Goal: Go to known website: Access a specific website the user already knows

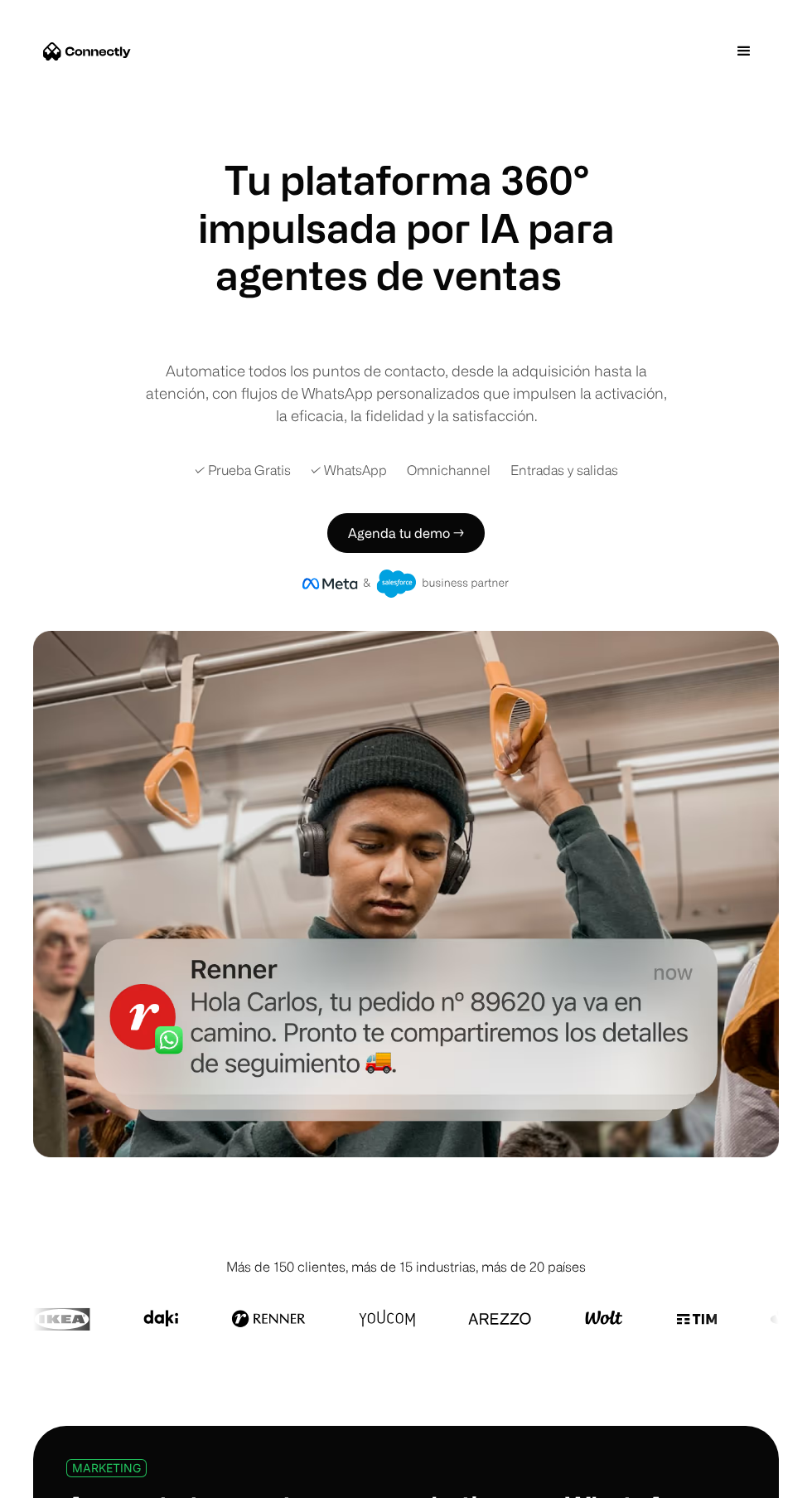
click at [99, 52] on img "home" at bounding box center [87, 51] width 88 height 18
click at [760, 45] on div "menu" at bounding box center [744, 51] width 50 height 50
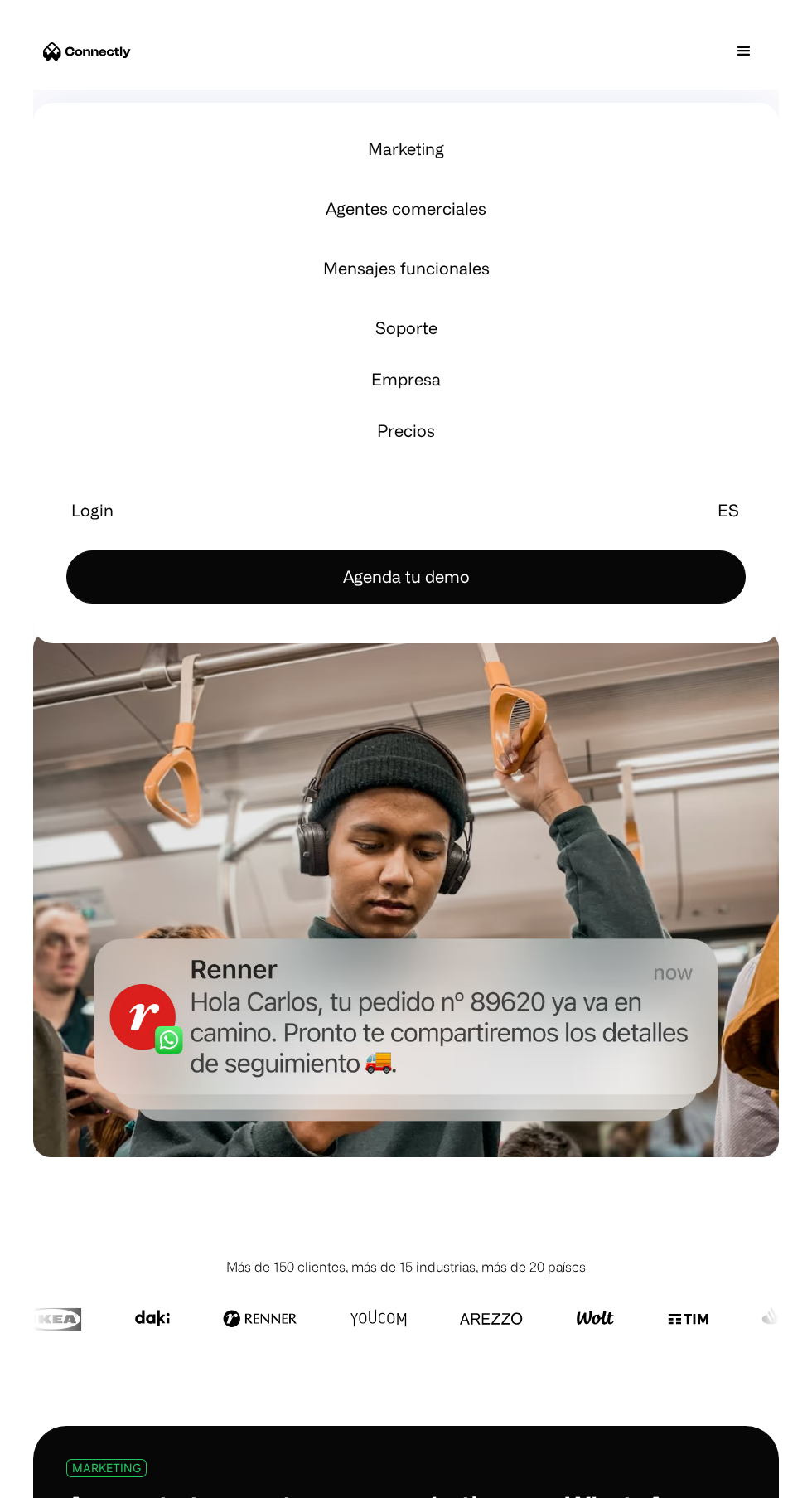
click at [108, 502] on link "Login" at bounding box center [93, 511] width 52 height 39
